Goal: Communication & Community: Answer question/provide support

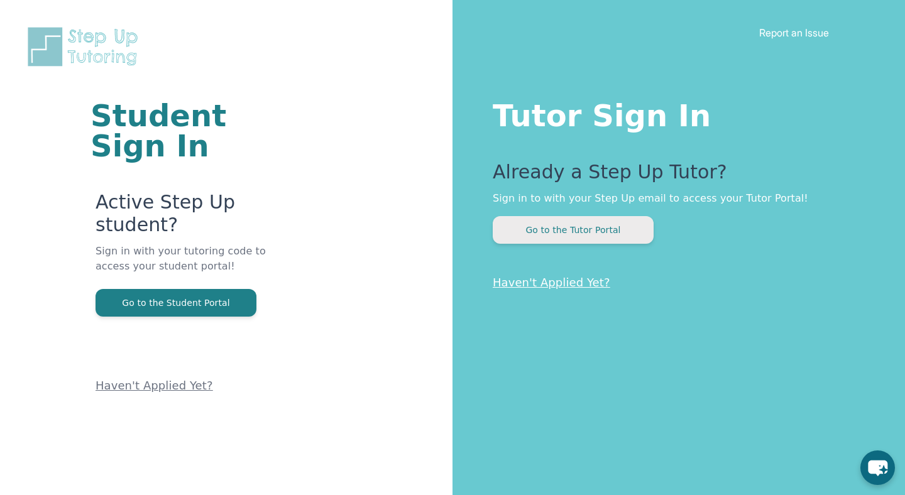
click at [617, 236] on button "Go to the Tutor Portal" at bounding box center [573, 230] width 161 height 28
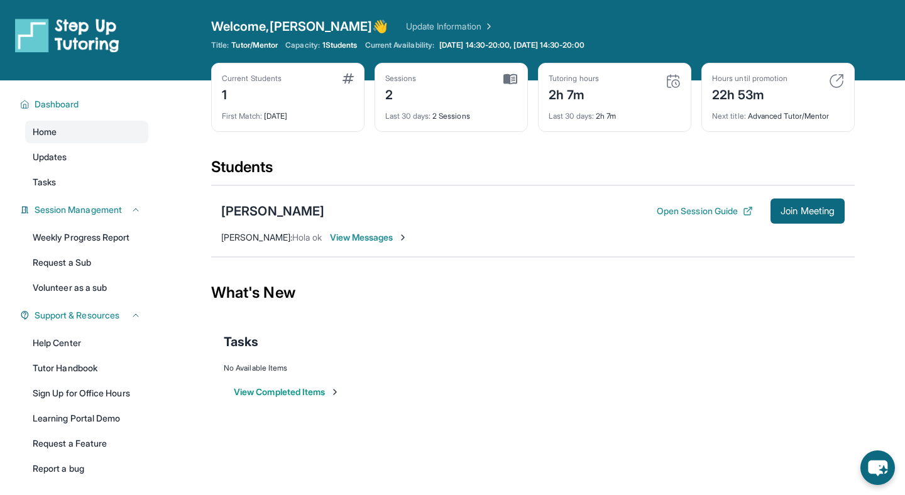
click at [302, 236] on span "Hola ok" at bounding box center [307, 237] width 30 height 11
click at [338, 236] on span "View Messages" at bounding box center [369, 237] width 79 height 13
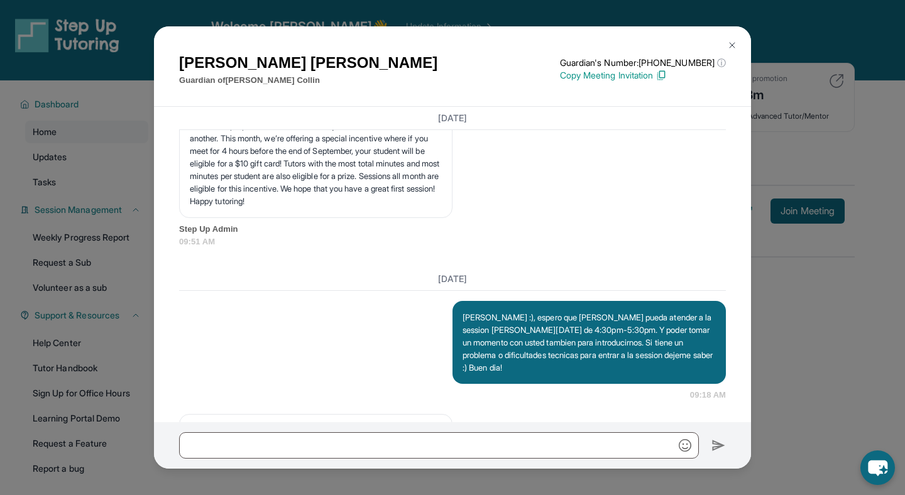
scroll to position [2013, 0]
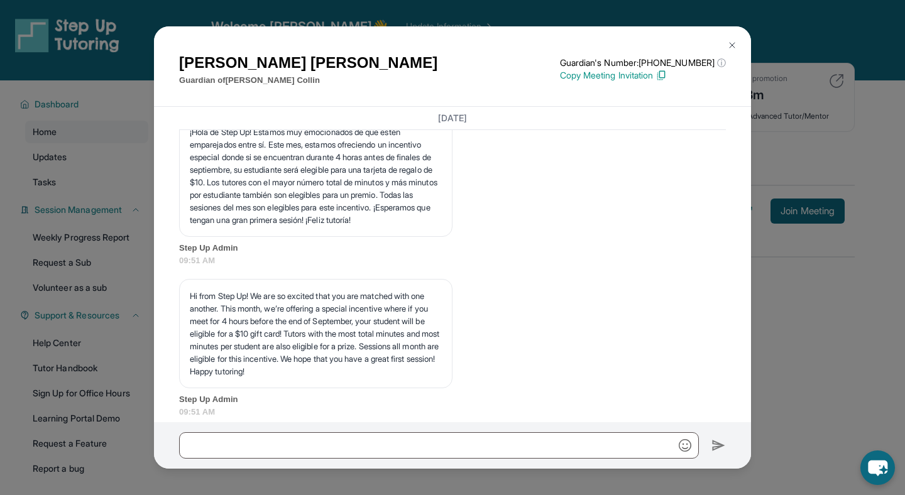
click at [730, 47] on img at bounding box center [732, 45] width 10 height 10
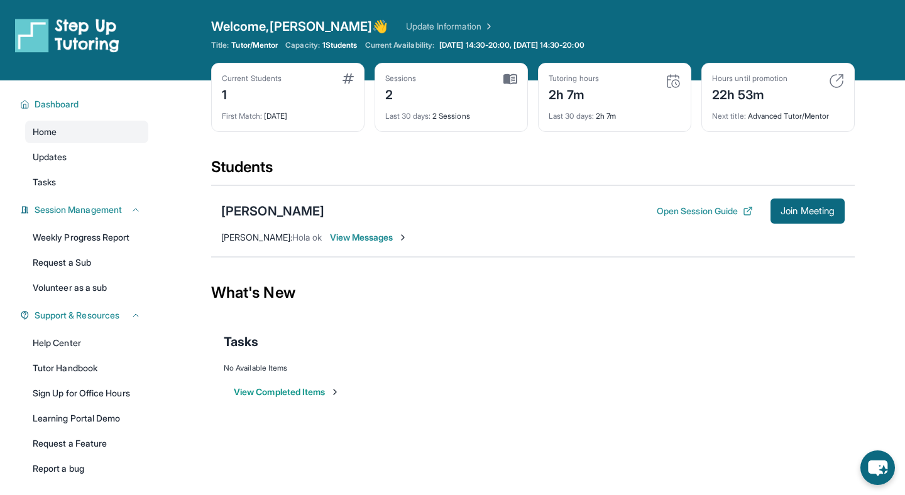
click at [250, 239] on span "[PERSON_NAME] :" at bounding box center [256, 237] width 71 height 11
click at [228, 199] on div "[PERSON_NAME] Open Session Guide Join Meeting" at bounding box center [533, 211] width 624 height 25
click at [228, 209] on div "[PERSON_NAME]" at bounding box center [272, 211] width 103 height 18
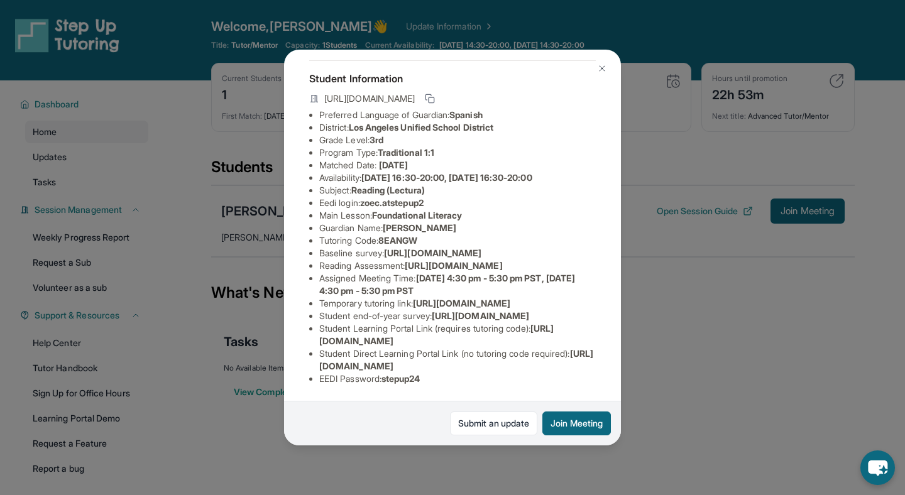
scroll to position [76, 0]
drag, startPoint x: 414, startPoint y: 284, endPoint x: 570, endPoint y: 307, distance: 158.2
click at [570, 272] on li "Reading Assessment : [URL][DOMAIN_NAME]" at bounding box center [457, 266] width 277 height 13
copy span "[URL][DOMAIN_NAME]"
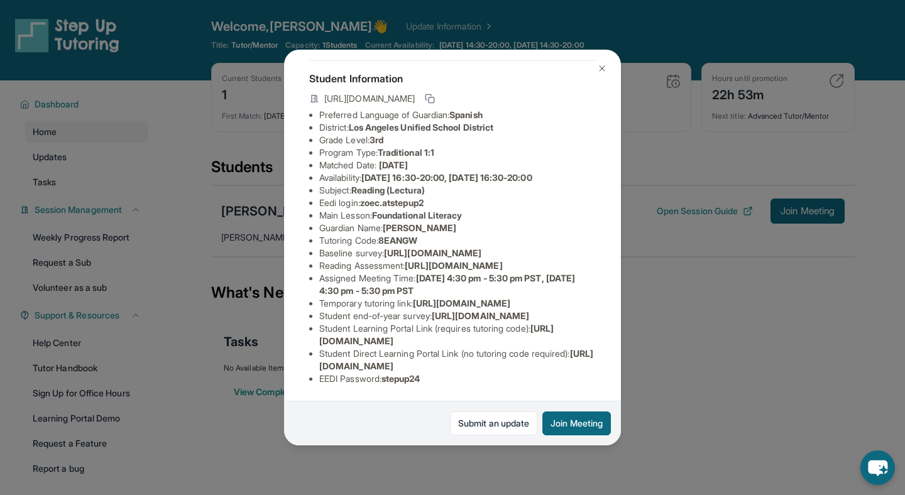
click at [384, 251] on span "[URL][DOMAIN_NAME]" at bounding box center [432, 253] width 97 height 11
drag, startPoint x: 319, startPoint y: 246, endPoint x: 552, endPoint y: 272, distance: 234.0
click at [552, 272] on div "[PERSON_NAME] Guardian: [PERSON_NAME] Student Information [URL][DOMAIN_NAME] Pr…" at bounding box center [452, 248] width 337 height 396
copy span "[URL][DOMAIN_NAME]"
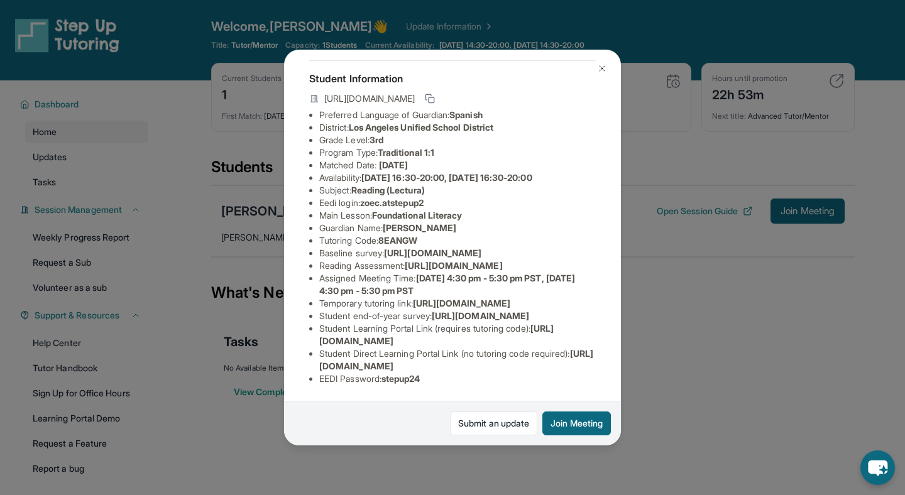
scroll to position [79, 0]
click at [400, 272] on li "Reading Assessment : [URL][DOMAIN_NAME]" at bounding box center [457, 266] width 277 height 13
click at [602, 73] on img at bounding box center [602, 68] width 10 height 10
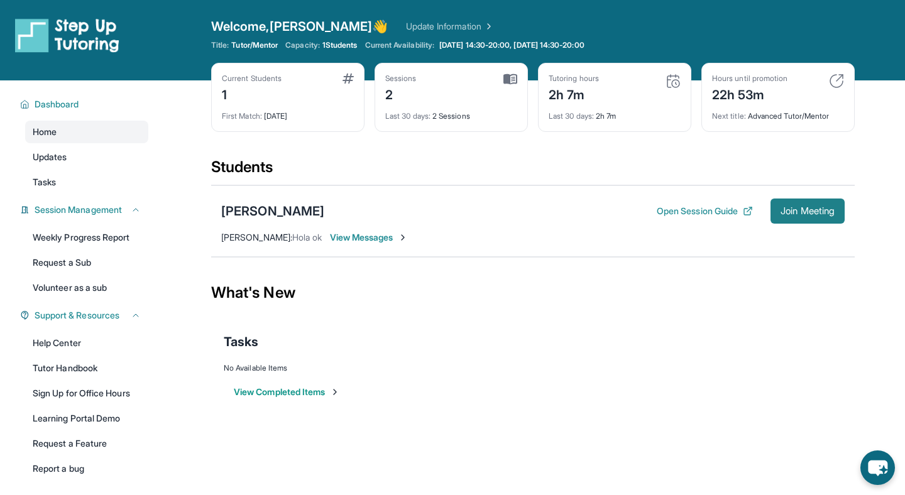
click at [801, 208] on span "Join Meeting" at bounding box center [808, 211] width 54 height 8
click at [243, 240] on span "[PERSON_NAME] :" at bounding box center [256, 237] width 71 height 11
click at [258, 211] on div "[PERSON_NAME]" at bounding box center [272, 211] width 103 height 18
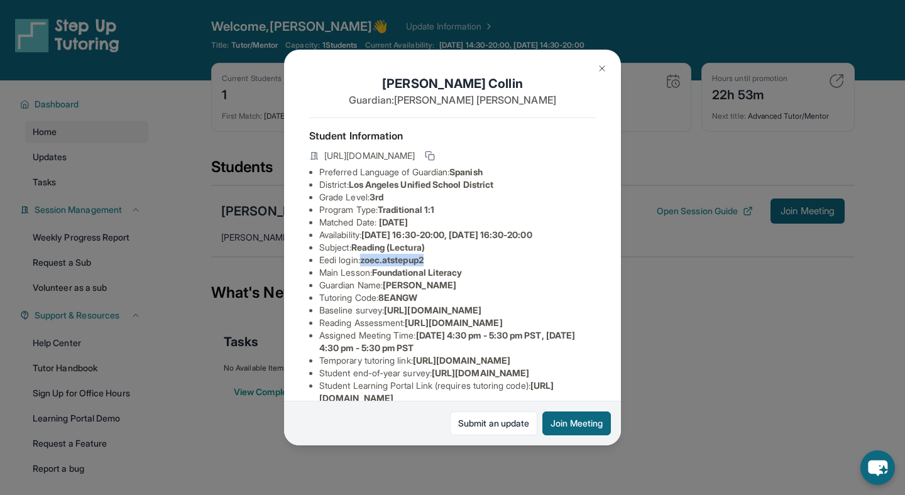
drag, startPoint x: 366, startPoint y: 262, endPoint x: 475, endPoint y: 261, distance: 109.4
click at [475, 262] on li "Eedi login : zoec.atstepup2" at bounding box center [457, 260] width 277 height 13
copy span "zoec.atstepup2"
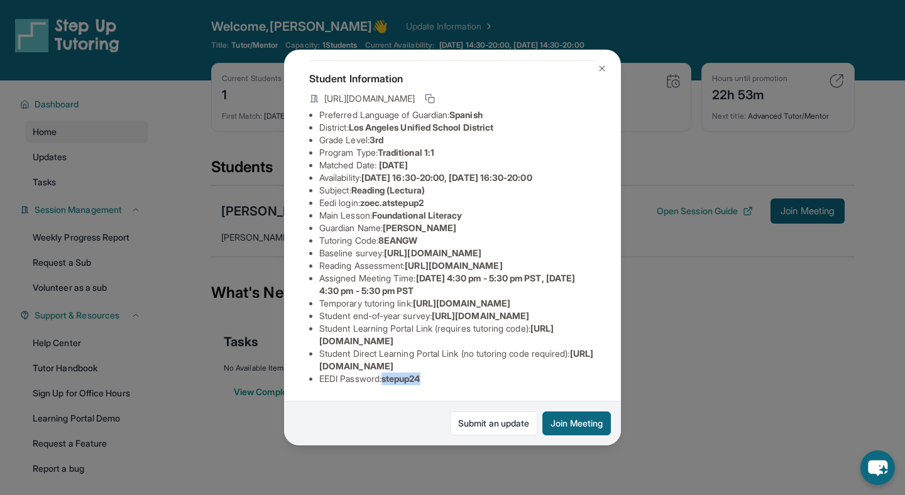
drag, startPoint x: 387, startPoint y: 380, endPoint x: 495, endPoint y: 380, distance: 107.5
click at [495, 380] on li "EEDI Password : stepup24" at bounding box center [457, 379] width 277 height 13
copy span "stepup24"
click at [414, 375] on span "stepup24" at bounding box center [401, 378] width 39 height 11
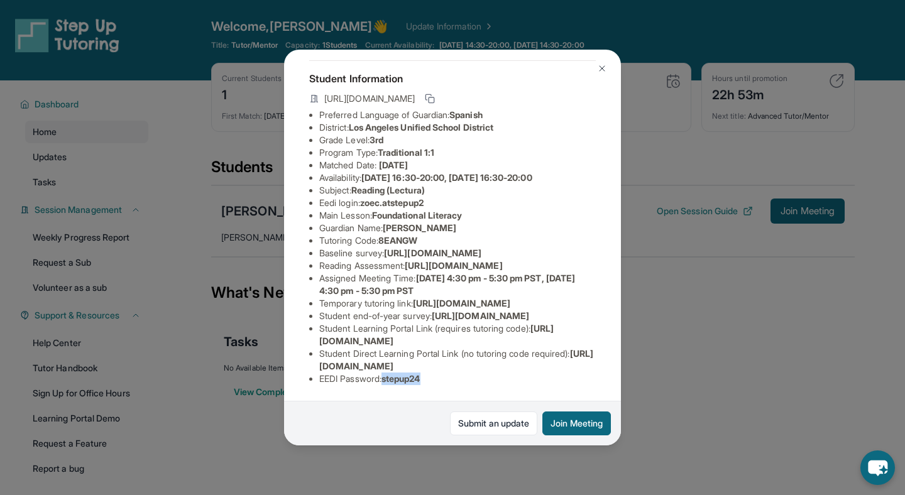
scroll to position [52, 0]
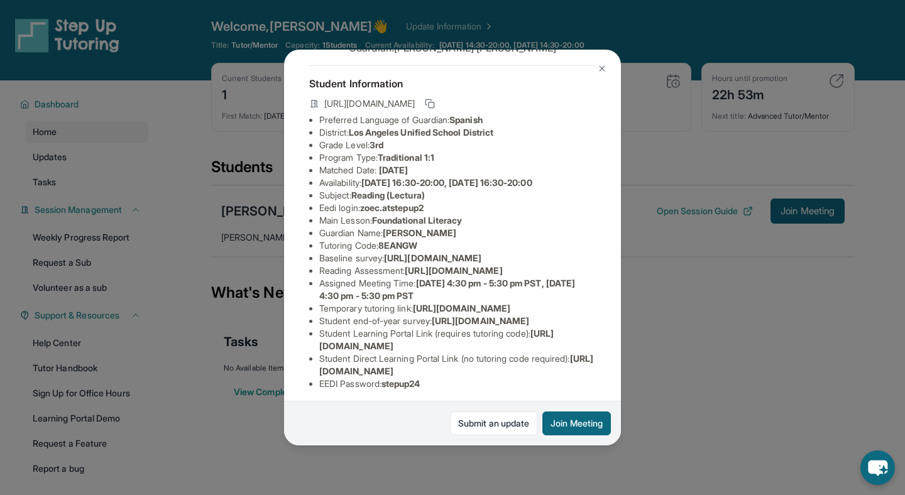
click at [413, 161] on span "Traditional 1:1" at bounding box center [406, 157] width 57 height 11
drag, startPoint x: 366, startPoint y: 209, endPoint x: 449, endPoint y: 208, distance: 83.0
click at [449, 209] on li "Eedi login : zoec.atstepup2" at bounding box center [457, 208] width 277 height 13
copy span "zoec.atstepup2"
click at [600, 69] on img at bounding box center [602, 68] width 10 height 10
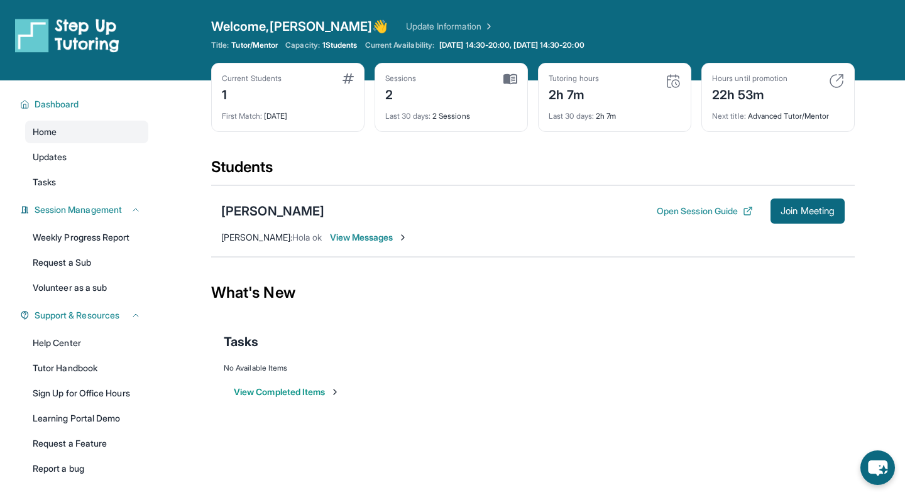
click at [292, 239] on span "Hola ok" at bounding box center [307, 237] width 30 height 11
click at [243, 209] on div "[PERSON_NAME]" at bounding box center [272, 211] width 103 height 18
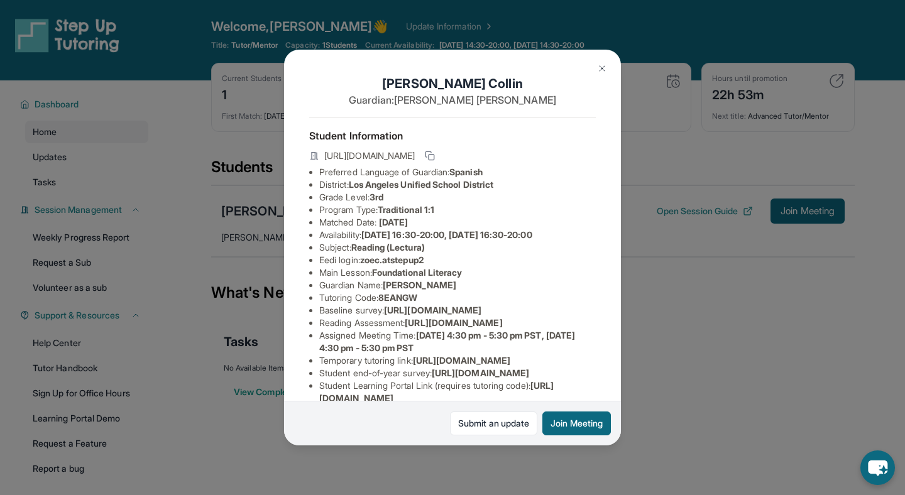
scroll to position [195, 0]
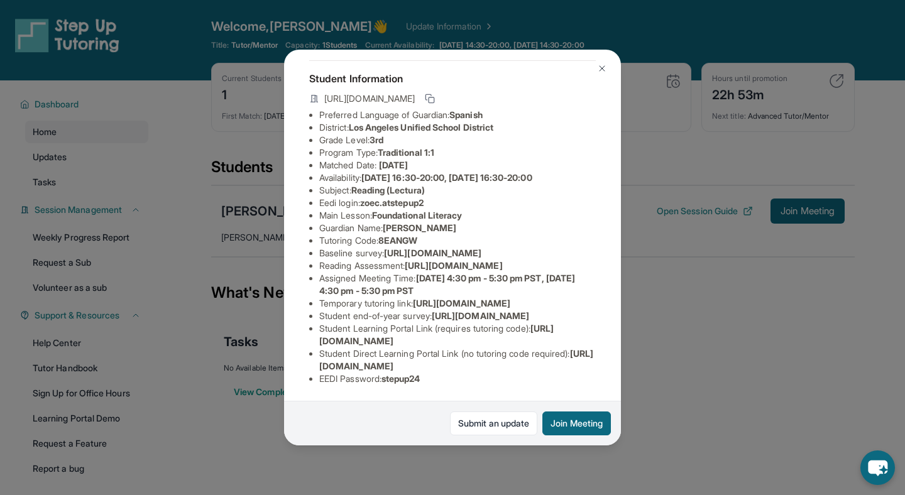
drag, startPoint x: 318, startPoint y: 366, endPoint x: 575, endPoint y: 366, distance: 256.5
click at [575, 366] on ul "Preferred Language of Guardian: Spanish District: [GEOGRAPHIC_DATA] Unified Sch…" at bounding box center [452, 247] width 287 height 277
click at [493, 311] on span "[URL][DOMAIN_NAME]" at bounding box center [480, 316] width 97 height 11
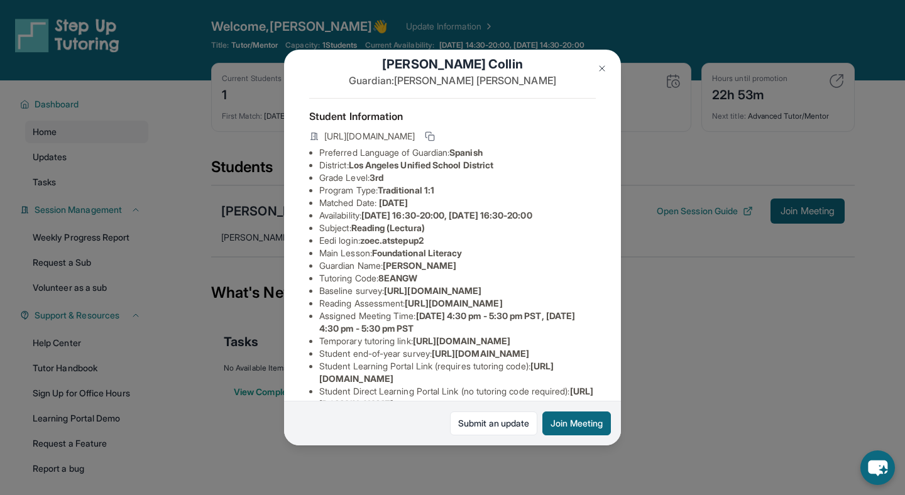
scroll to position [0, 0]
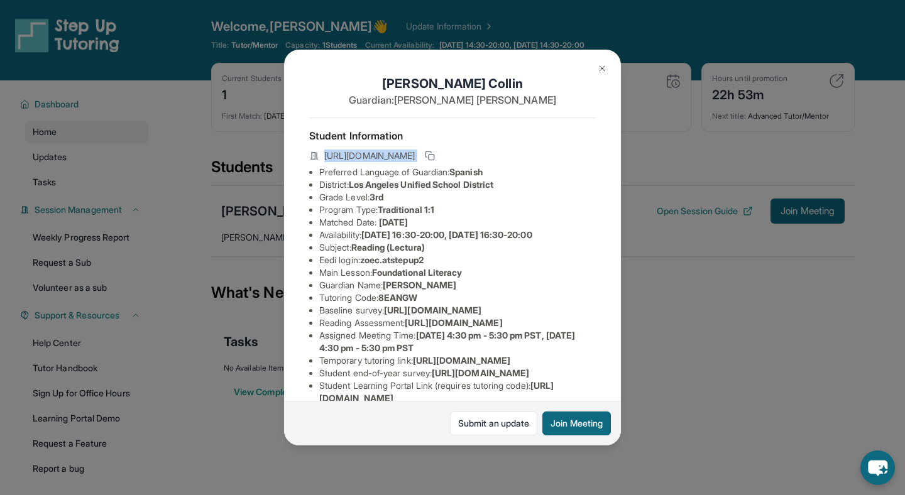
drag, startPoint x: 325, startPoint y: 156, endPoint x: 605, endPoint y: 158, distance: 280.4
click at [605, 158] on div "[PERSON_NAME] Guardian: [PERSON_NAME] Student Information [URL][DOMAIN_NAME] Pr…" at bounding box center [452, 248] width 337 height 396
copy div "[URL][DOMAIN_NAME]"
click at [603, 65] on img at bounding box center [602, 68] width 10 height 10
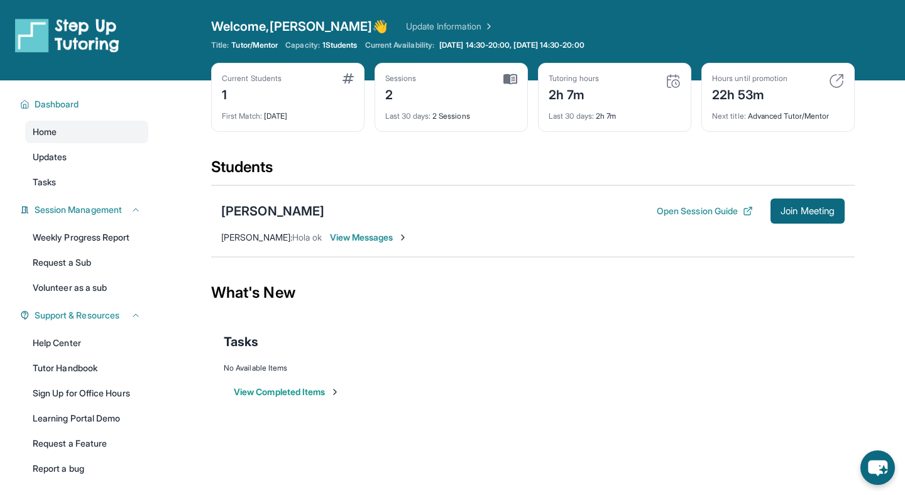
click at [373, 237] on span "View Messages" at bounding box center [369, 237] width 79 height 13
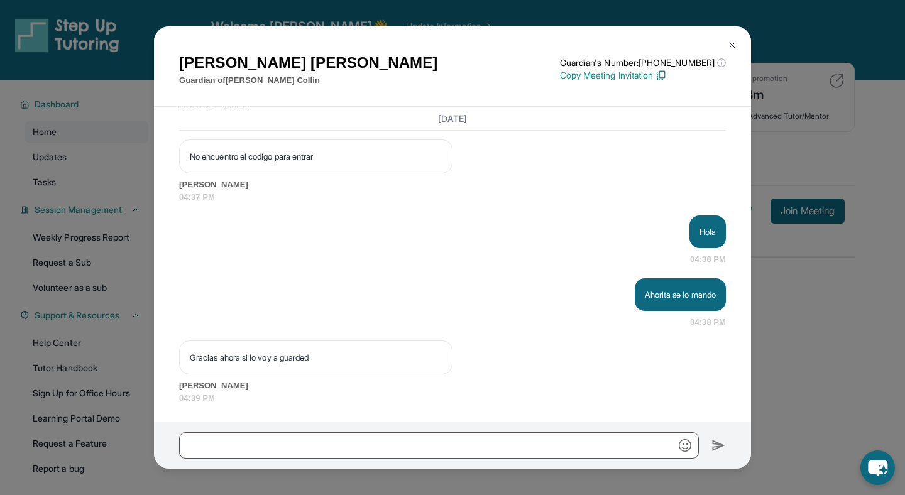
scroll to position [3806, 0]
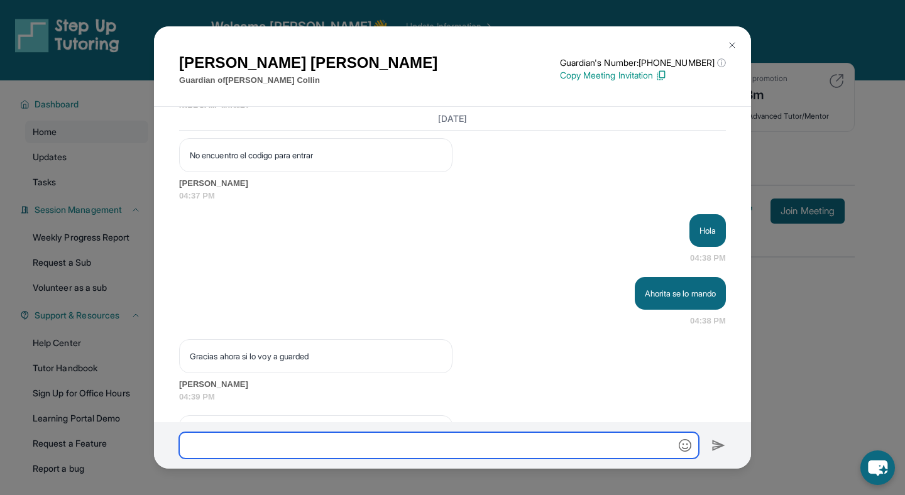
click at [304, 436] on input "text" at bounding box center [439, 445] width 520 height 26
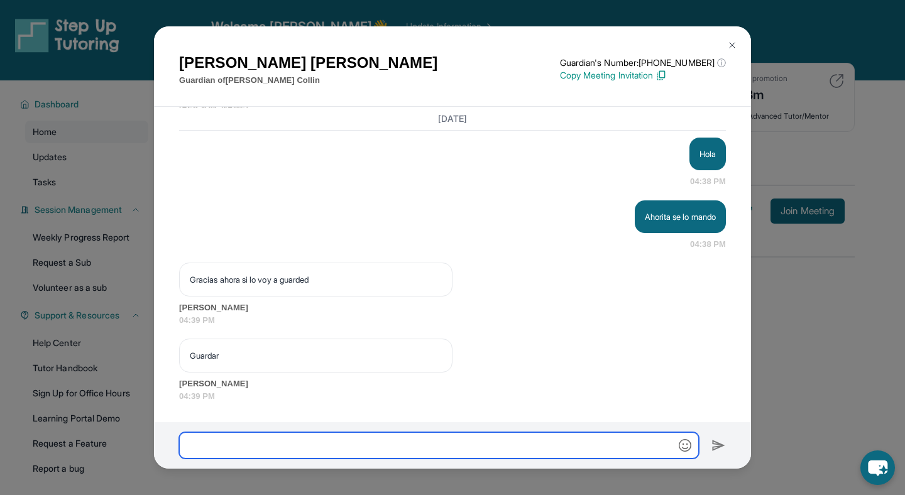
scroll to position [3958, 0]
click at [222, 444] on input "text" at bounding box center [439, 445] width 520 height 26
paste input "**********"
type input "**********"
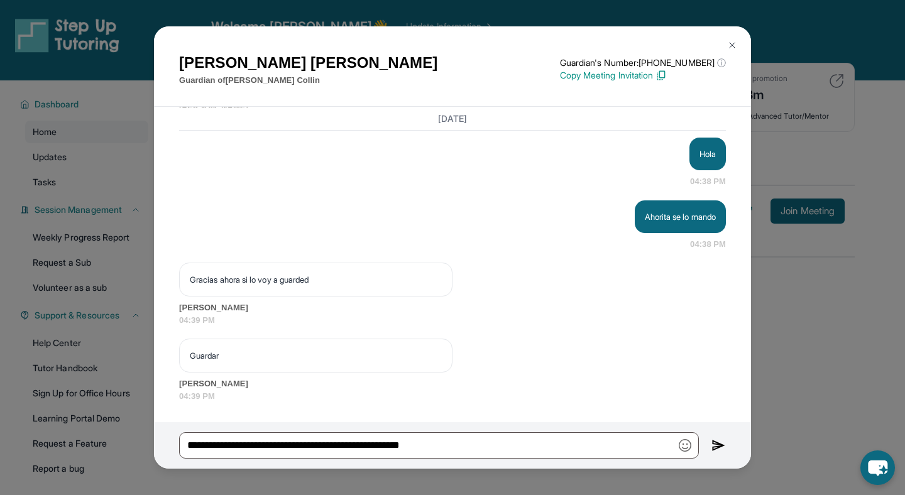
click at [714, 443] on img at bounding box center [719, 445] width 14 height 15
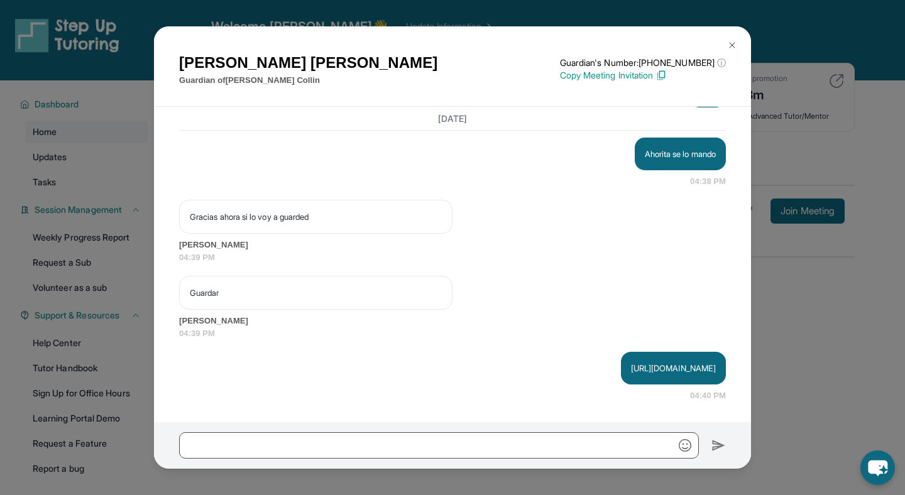
scroll to position [4021, 0]
click at [740, 45] on button at bounding box center [732, 45] width 25 height 25
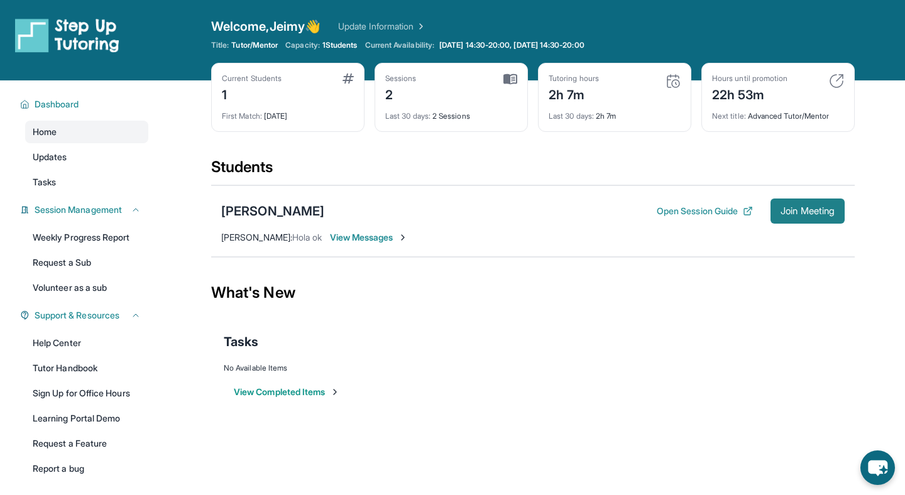
click at [812, 213] on span "Join Meeting" at bounding box center [808, 211] width 54 height 8
